Goal: Information Seeking & Learning: Learn about a topic

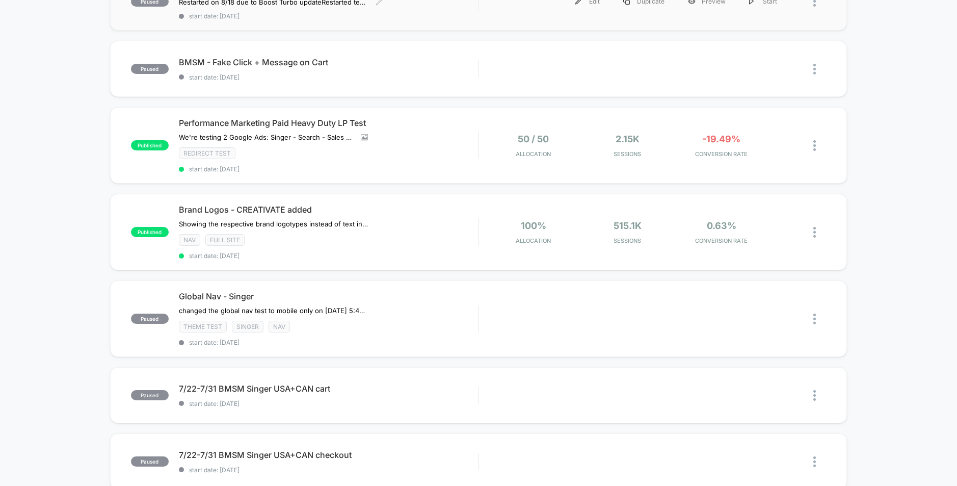
scroll to position [452, 0]
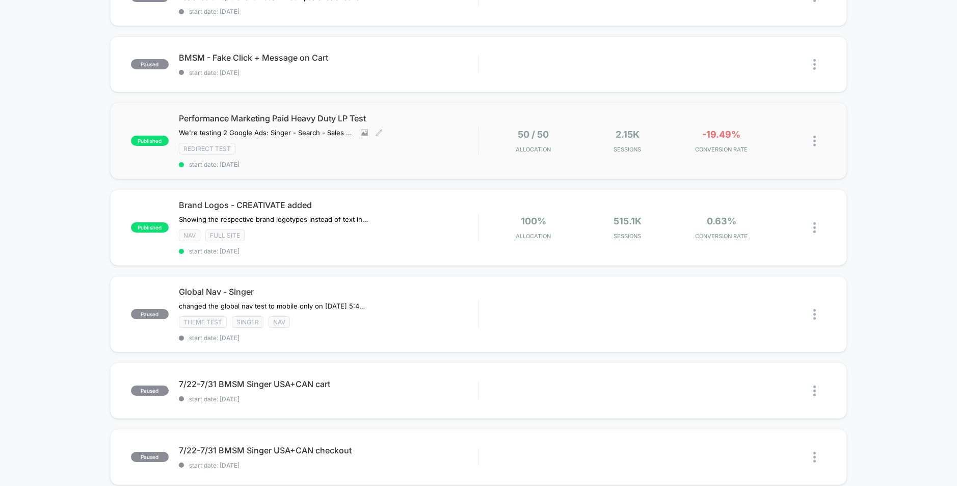
click at [427, 134] on div "Performance Marketing Paid Heavy Duty LP Test We're testing 2 Google Ads: Singe…" at bounding box center [328, 140] width 299 height 55
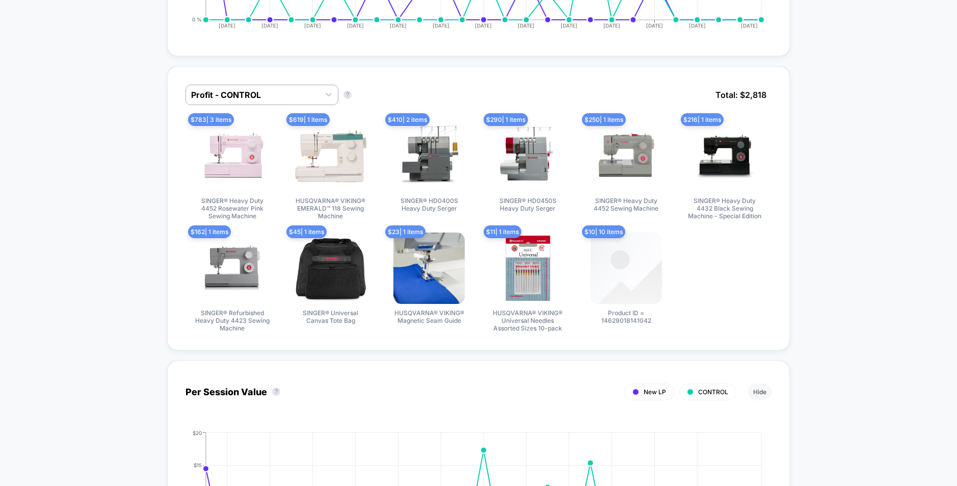
scroll to position [874, 0]
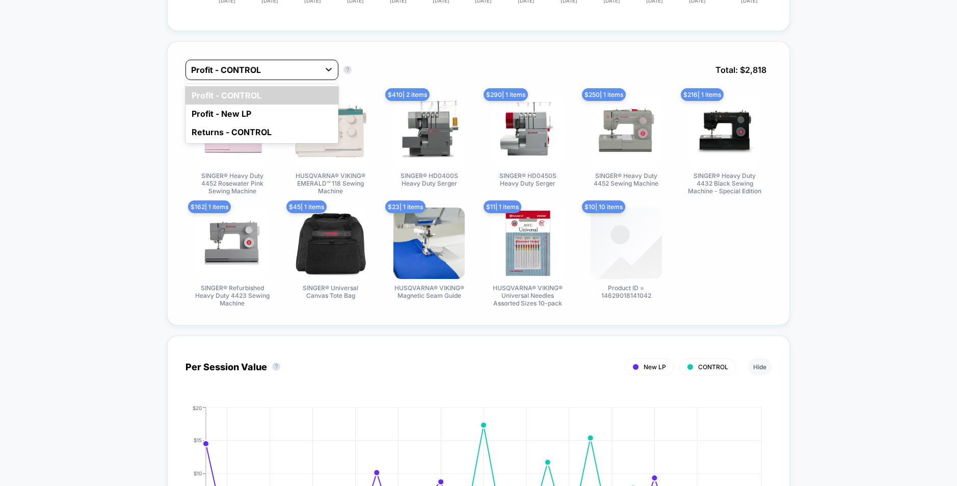
click at [330, 71] on icon at bounding box center [329, 70] width 6 height 4
click at [258, 123] on div "Profit - New LP" at bounding box center [262, 114] width 153 height 18
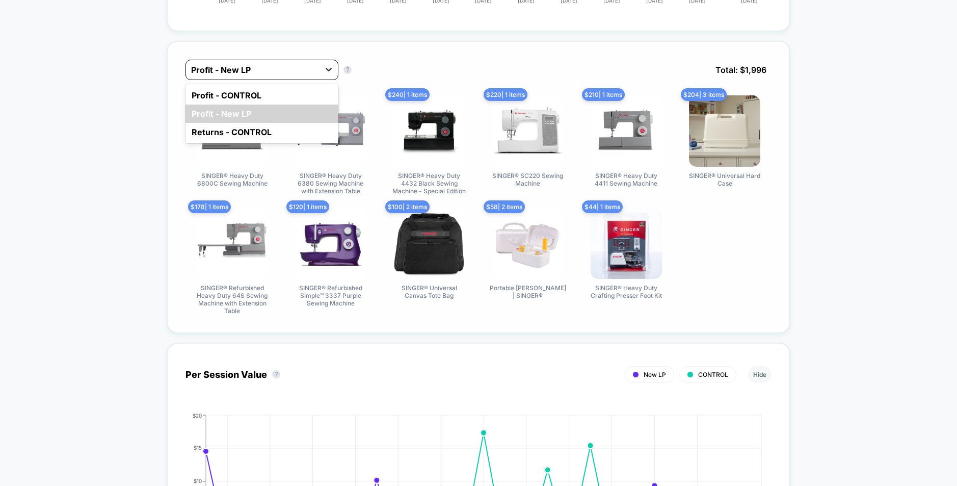
click at [335, 79] on div at bounding box center [329, 69] width 18 height 18
click at [270, 105] on div "Profit - CONTROL" at bounding box center [262, 95] width 153 height 18
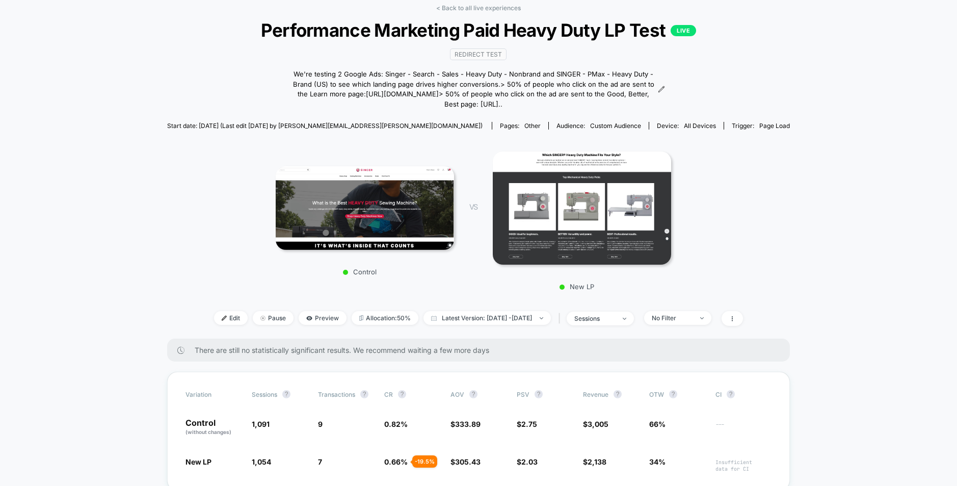
scroll to position [0, 0]
